Goal: Task Accomplishment & Management: Manage account settings

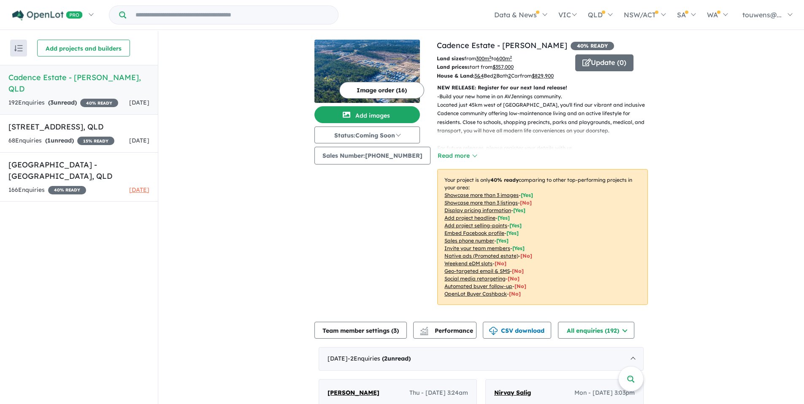
scroll to position [231, 0]
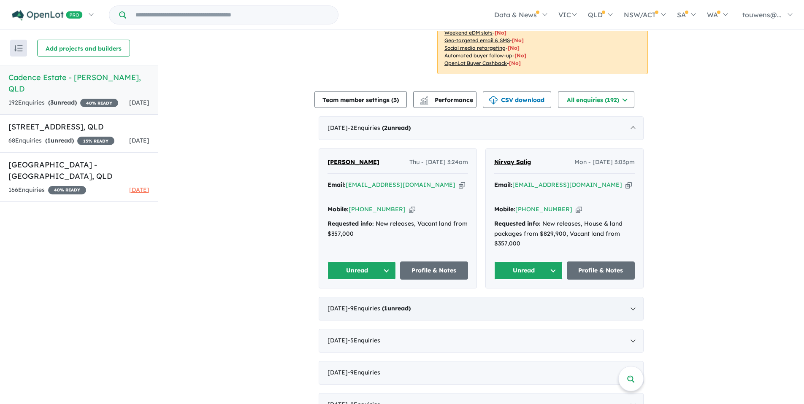
click at [403, 305] on div "[DATE] - 9 Enquir ies ( 1 unread)" at bounding box center [481, 309] width 325 height 24
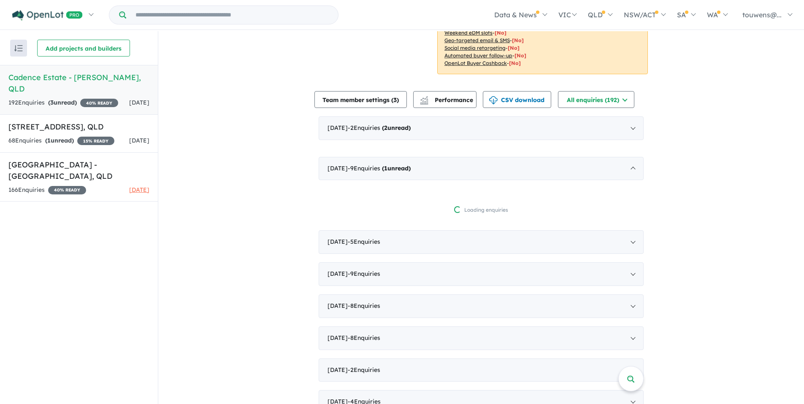
scroll to position [1, 0]
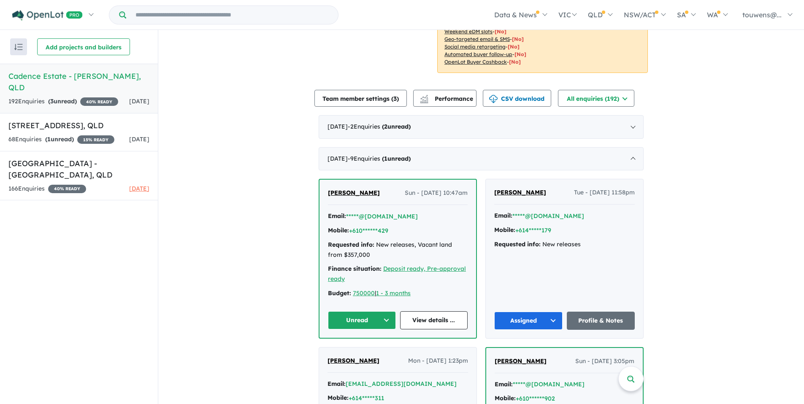
click at [361, 330] on button "Unread" at bounding box center [362, 321] width 68 height 18
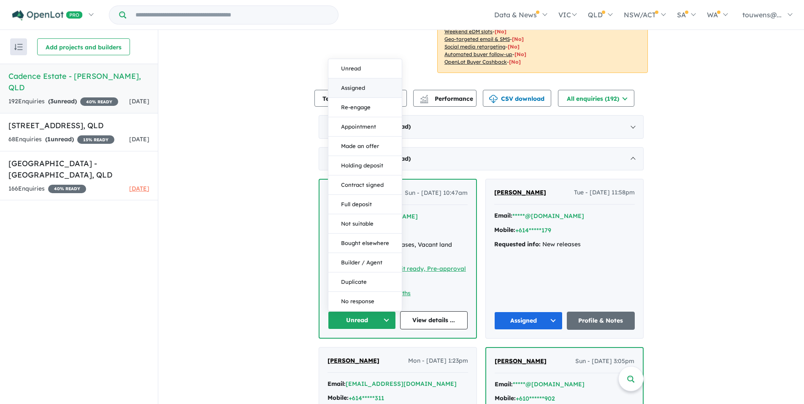
click at [355, 95] on button "Assigned" at bounding box center [364, 88] width 73 height 19
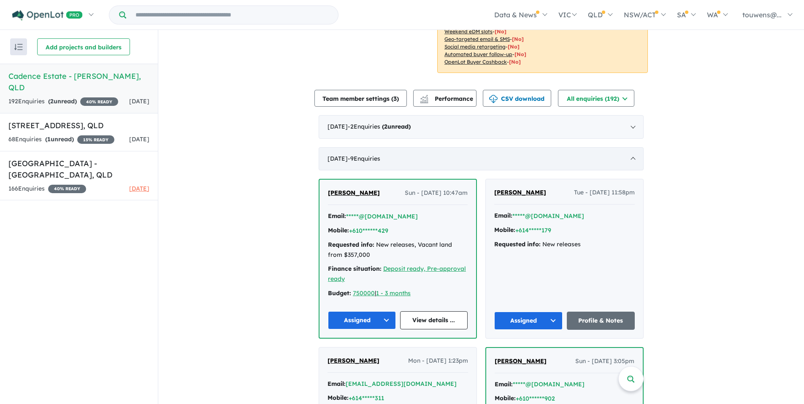
drag, startPoint x: 368, startPoint y: 163, endPoint x: 369, endPoint y: 155, distance: 7.2
click at [368, 163] on div "[DATE] - 9 Enquir ies ( 0 unread)" at bounding box center [481, 159] width 325 height 24
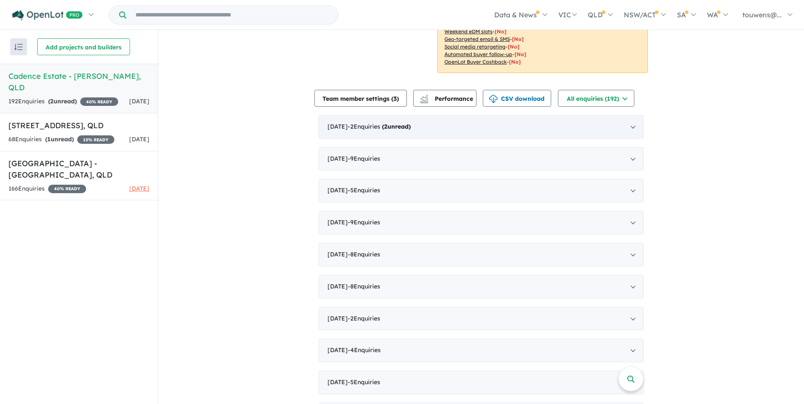
click at [381, 128] on span "- 2 Enquir ies ( 2 unread)" at bounding box center [379, 127] width 63 height 8
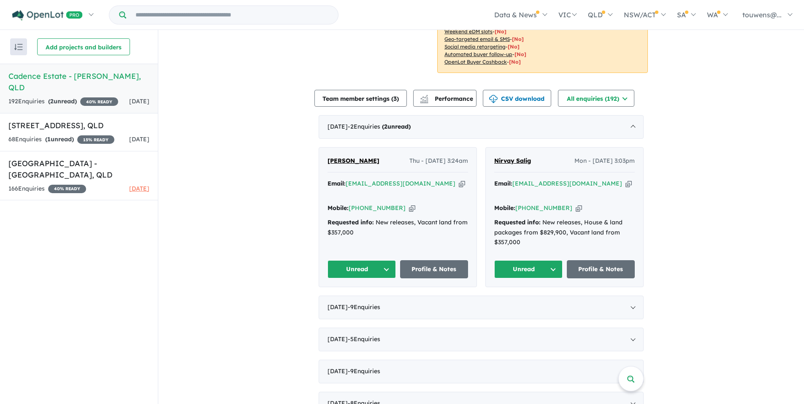
click at [626, 184] on icon "button" at bounding box center [629, 183] width 6 height 9
click at [576, 204] on icon "button" at bounding box center [579, 208] width 6 height 9
click at [626, 184] on icon "button" at bounding box center [629, 183] width 6 height 9
click at [515, 260] on button "Unread" at bounding box center [528, 269] width 68 height 18
click at [525, 300] on button "Assigned" at bounding box center [531, 308] width 73 height 19
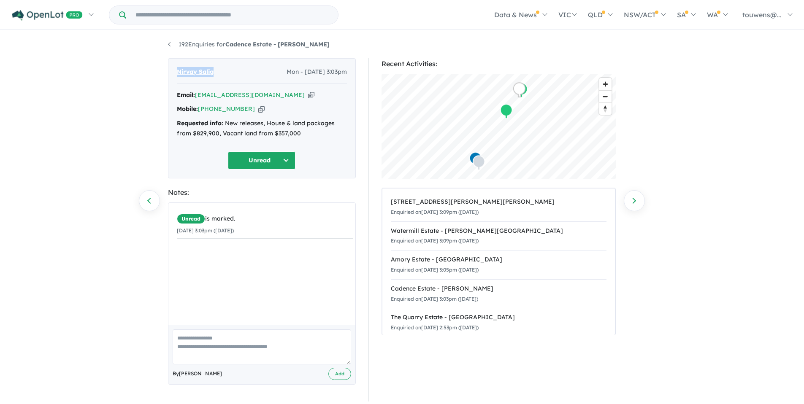
drag, startPoint x: 177, startPoint y: 72, endPoint x: 216, endPoint y: 73, distance: 38.8
click at [216, 73] on div "Nirvay Salig Mon - 01/09/2025, 3:03pm" at bounding box center [262, 75] width 170 height 17
copy span "Nirvay Salig"
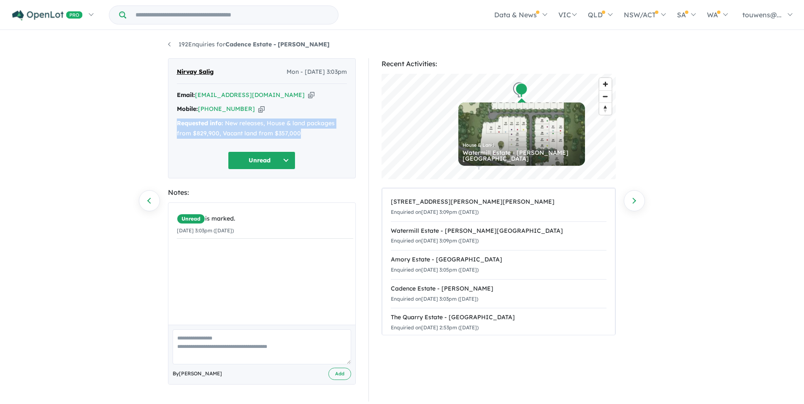
drag, startPoint x: 176, startPoint y: 122, endPoint x: 304, endPoint y: 131, distance: 127.9
click at [304, 131] on div "Requested info: New releases, House & land packages from $829,900, Vacant land …" at bounding box center [262, 129] width 170 height 20
copy div "Requested info: New releases, House & land packages from $829,900, Vacant land …"
click at [363, 163] on div "Recent Activities: © Mapbox © OpenStreetMap Improve this map House & Land Water…" at bounding box center [502, 230] width 281 height 344
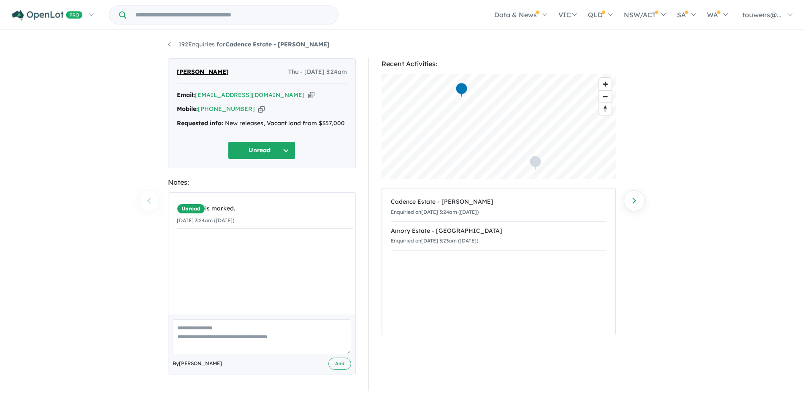
click at [308, 95] on icon "button" at bounding box center [311, 95] width 6 height 9
click at [179, 71] on div "Hassan Ali Thu - 04/09/2025, 3:24am Email: hassanalimir11@gmail.com Copied! Mob…" at bounding box center [262, 113] width 188 height 110
click at [308, 95] on icon "button" at bounding box center [311, 95] width 6 height 9
copy span "H"
click at [278, 153] on button "Unread" at bounding box center [262, 150] width 68 height 18
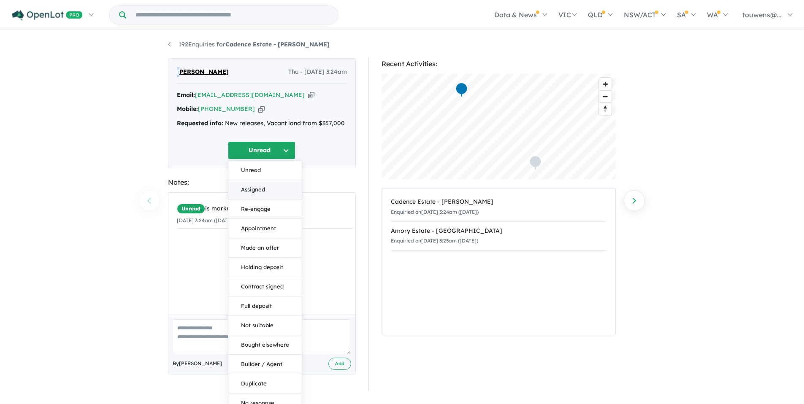
click at [266, 191] on button "Assigned" at bounding box center [264, 189] width 73 height 19
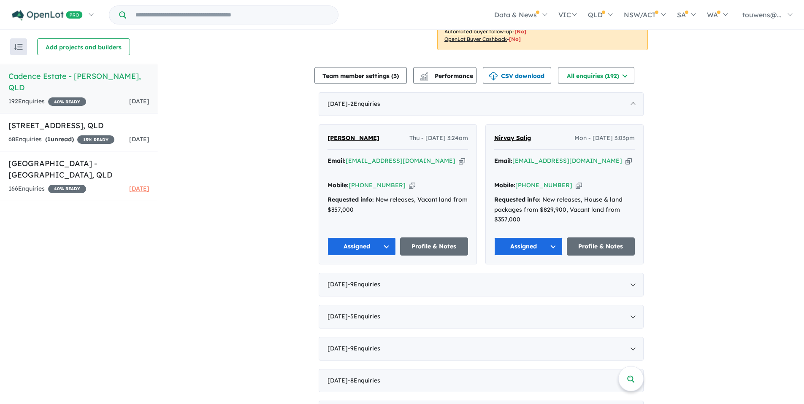
scroll to position [219, 0]
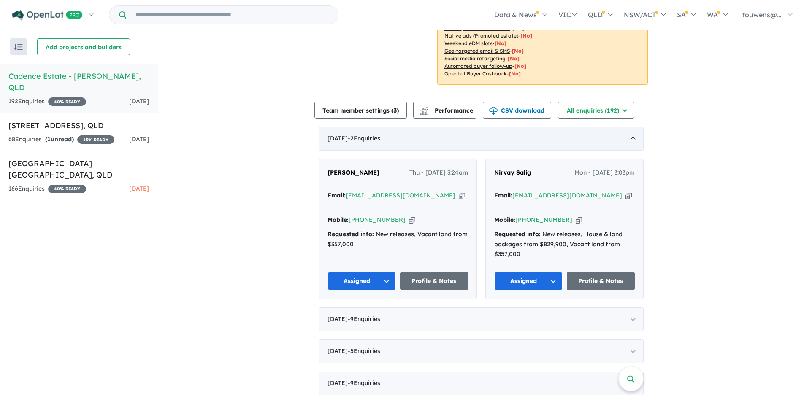
click at [368, 138] on div "September 2025 - 2 Enquir ies ( 0 unread)" at bounding box center [481, 139] width 325 height 24
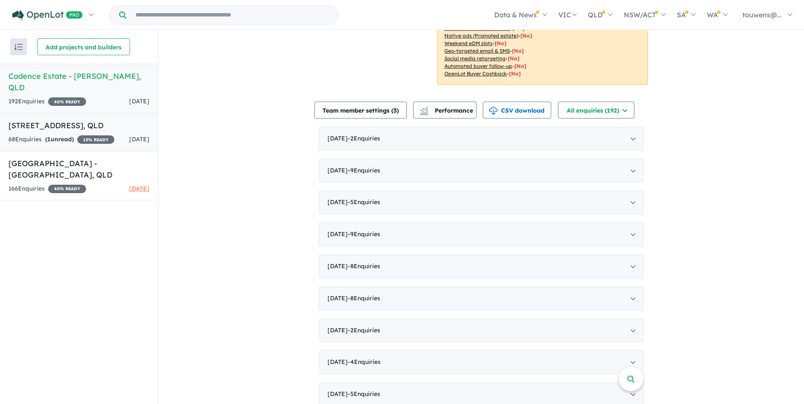
click at [79, 121] on link "112-134 Daleys Road - Ripley , QLD 68 Enquir ies ( 1 unread) 15 % READY 7 days …" at bounding box center [79, 132] width 158 height 38
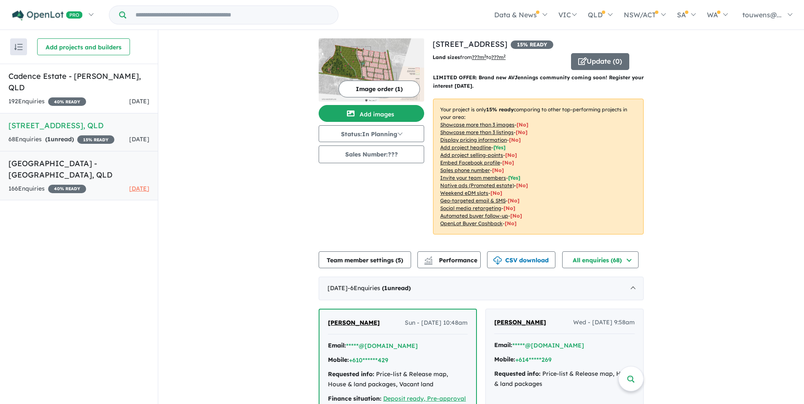
click at [75, 158] on h5 "Deebing Springs Estate - Deebing Heights , QLD" at bounding box center [78, 169] width 141 height 23
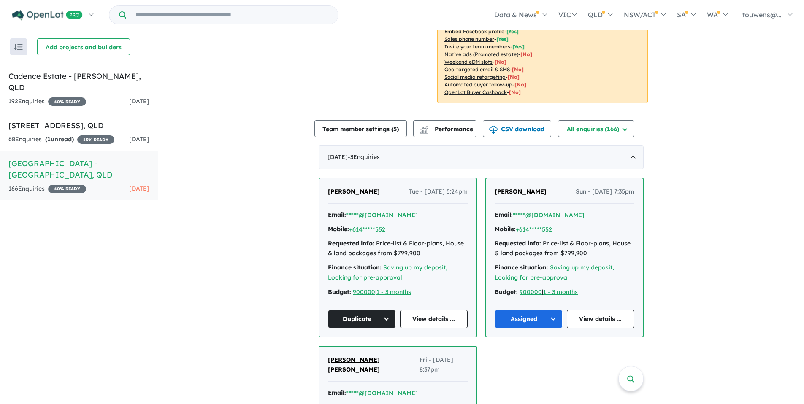
scroll to position [238, 0]
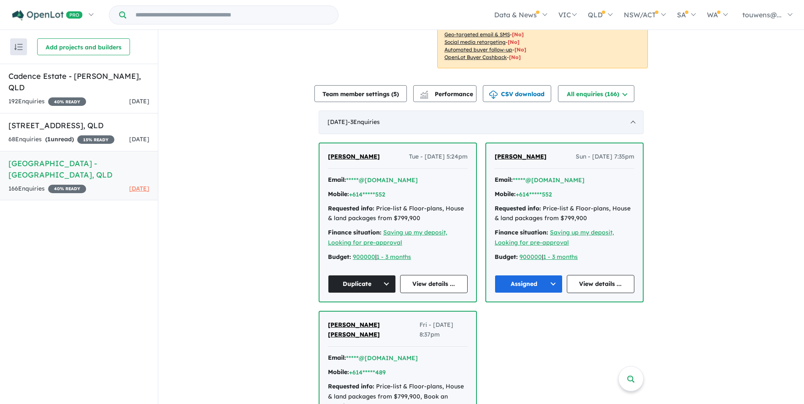
click at [371, 117] on div "August 2025 - 3 Enquir ies ( 0 unread)" at bounding box center [481, 123] width 325 height 24
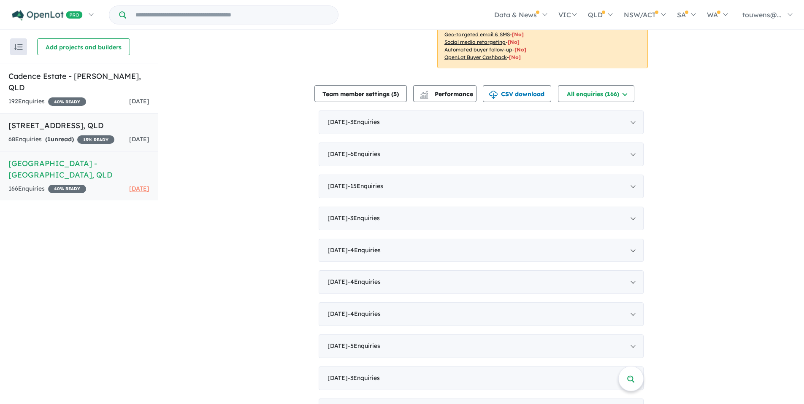
click at [74, 136] on strong "( 1 unread)" at bounding box center [59, 140] width 29 height 8
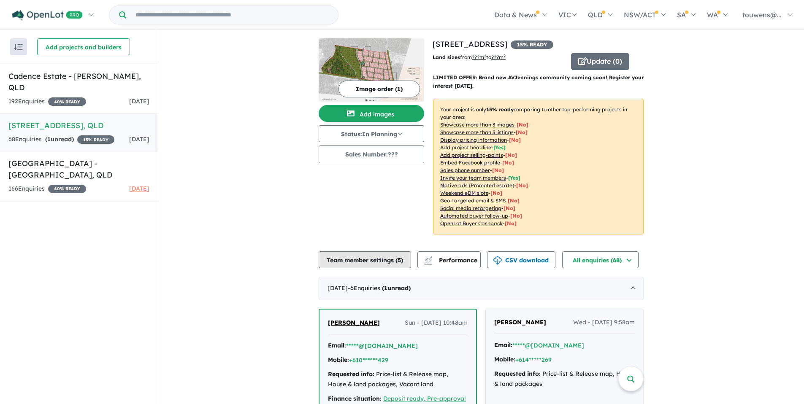
click at [369, 262] on button "Team member settings ( 5 )" at bounding box center [365, 260] width 92 height 17
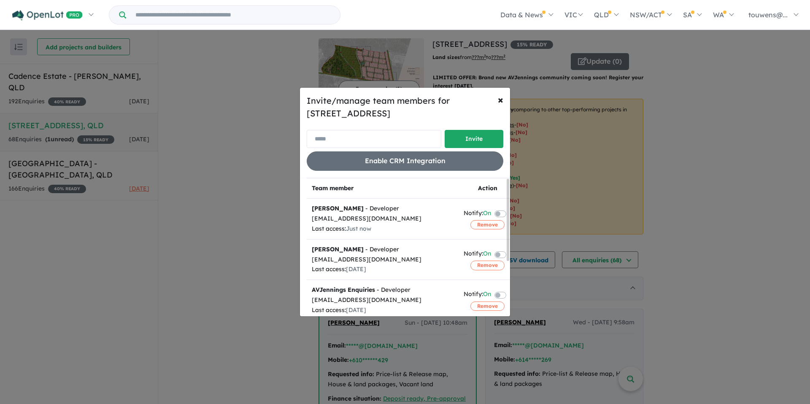
click at [363, 138] on input "email" at bounding box center [374, 139] width 135 height 18
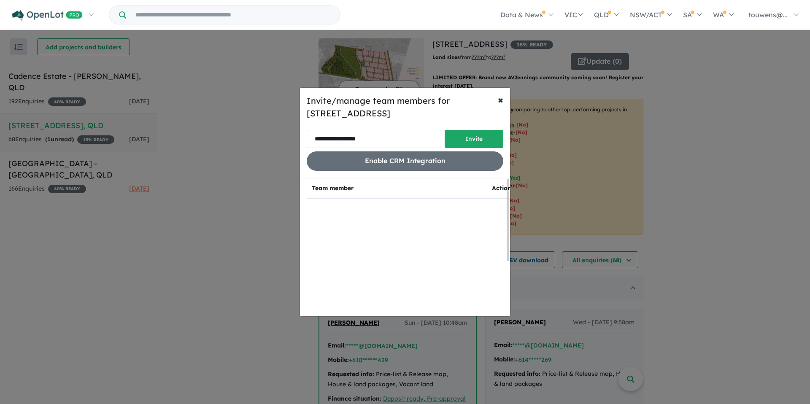
drag, startPoint x: 387, startPoint y: 140, endPoint x: 306, endPoint y: 140, distance: 80.2
click at [307, 140] on input "**********" at bounding box center [374, 139] width 135 height 18
type input "**********"
click at [469, 140] on button "Invite" at bounding box center [474, 139] width 59 height 18
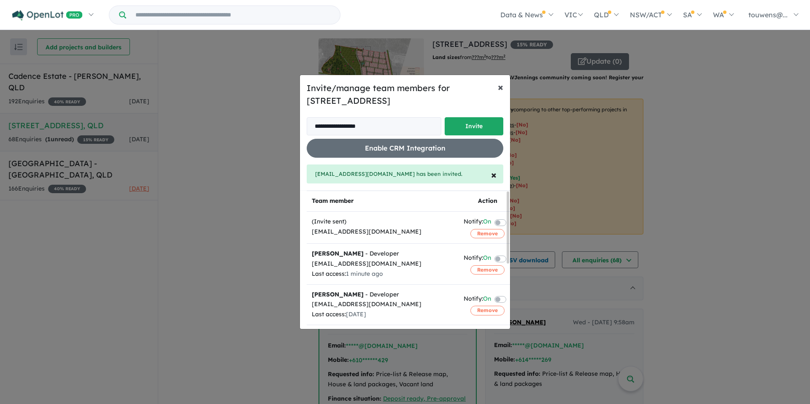
click at [498, 86] on span "×" at bounding box center [500, 87] width 5 height 13
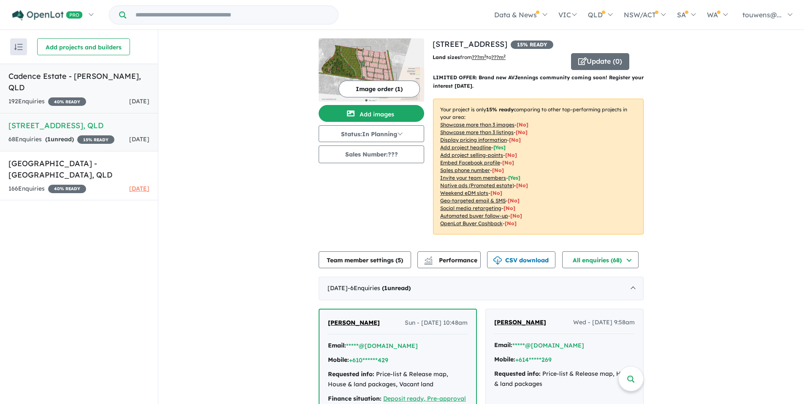
click at [92, 97] on div "192 Enquir ies ( 0 unread) 40 % READY 3 days ago" at bounding box center [78, 102] width 141 height 10
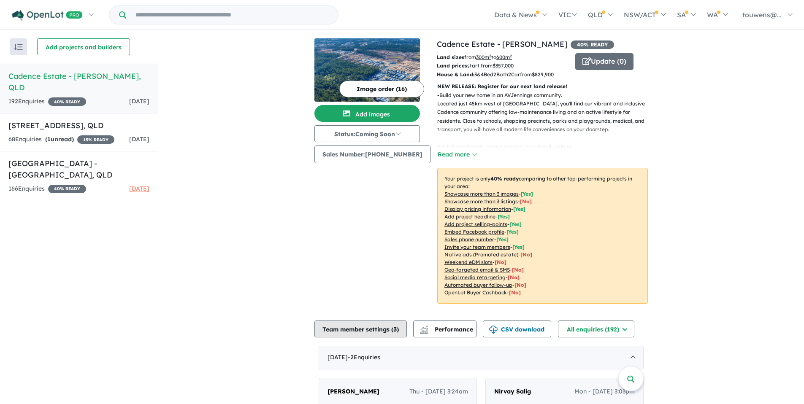
click at [335, 326] on button "Team member settings ( 3 )" at bounding box center [360, 329] width 92 height 17
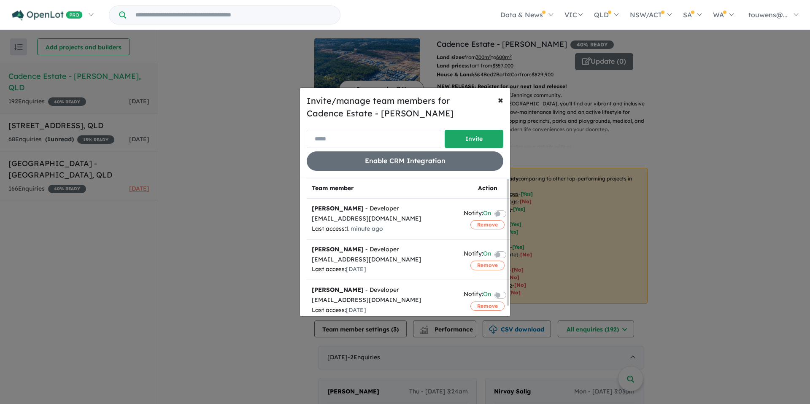
click at [372, 136] on input "email" at bounding box center [374, 139] width 135 height 18
paste input "**********"
type input "**********"
click at [480, 139] on button "Invite" at bounding box center [474, 139] width 59 height 18
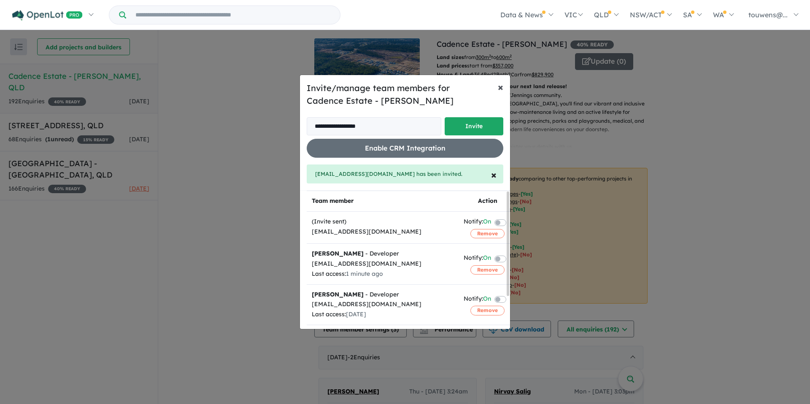
click at [500, 88] on span "×" at bounding box center [500, 87] width 5 height 13
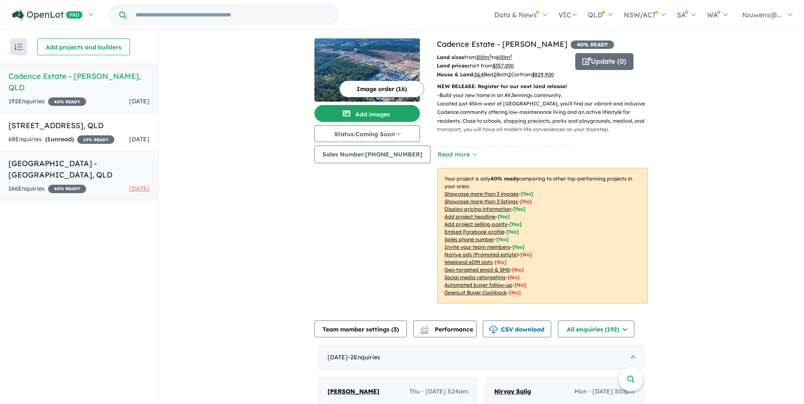
click at [103, 161] on h5 "Deebing Springs Estate - Deebing Heights , QLD" at bounding box center [78, 169] width 141 height 23
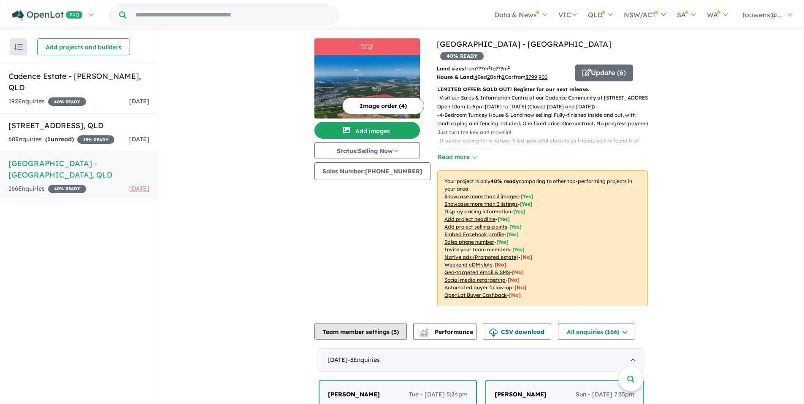
click at [352, 323] on button "Team member settings ( 5 )" at bounding box center [360, 331] width 92 height 17
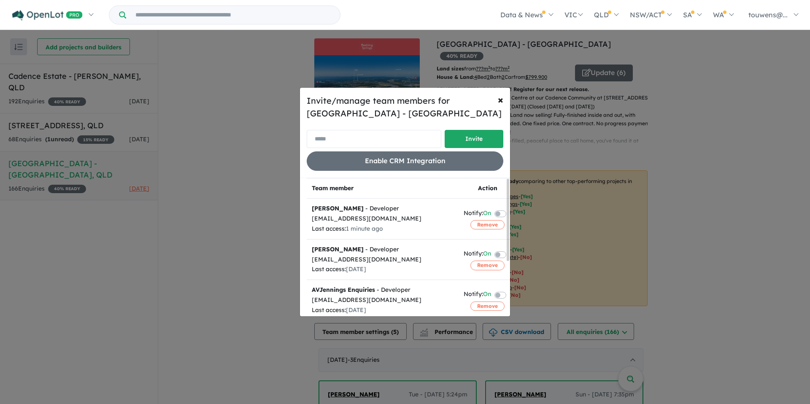
click at [368, 139] on input "email" at bounding box center [374, 139] width 135 height 18
paste input "**********"
type input "**********"
click at [481, 139] on button "Invite" at bounding box center [474, 139] width 59 height 18
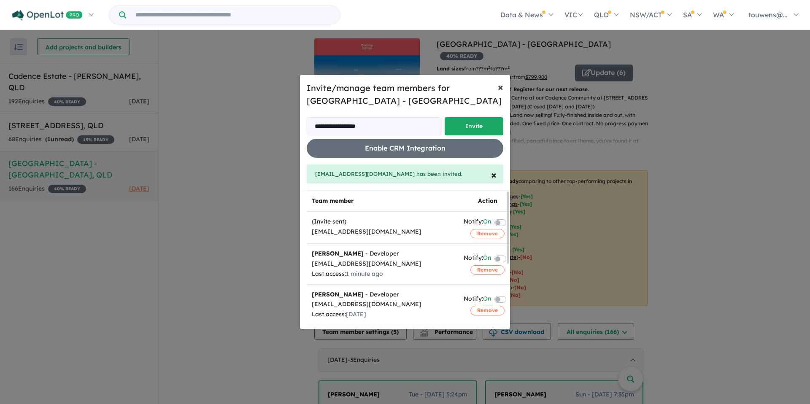
click at [498, 88] on span "×" at bounding box center [500, 87] width 5 height 13
